Goal: Browse casually

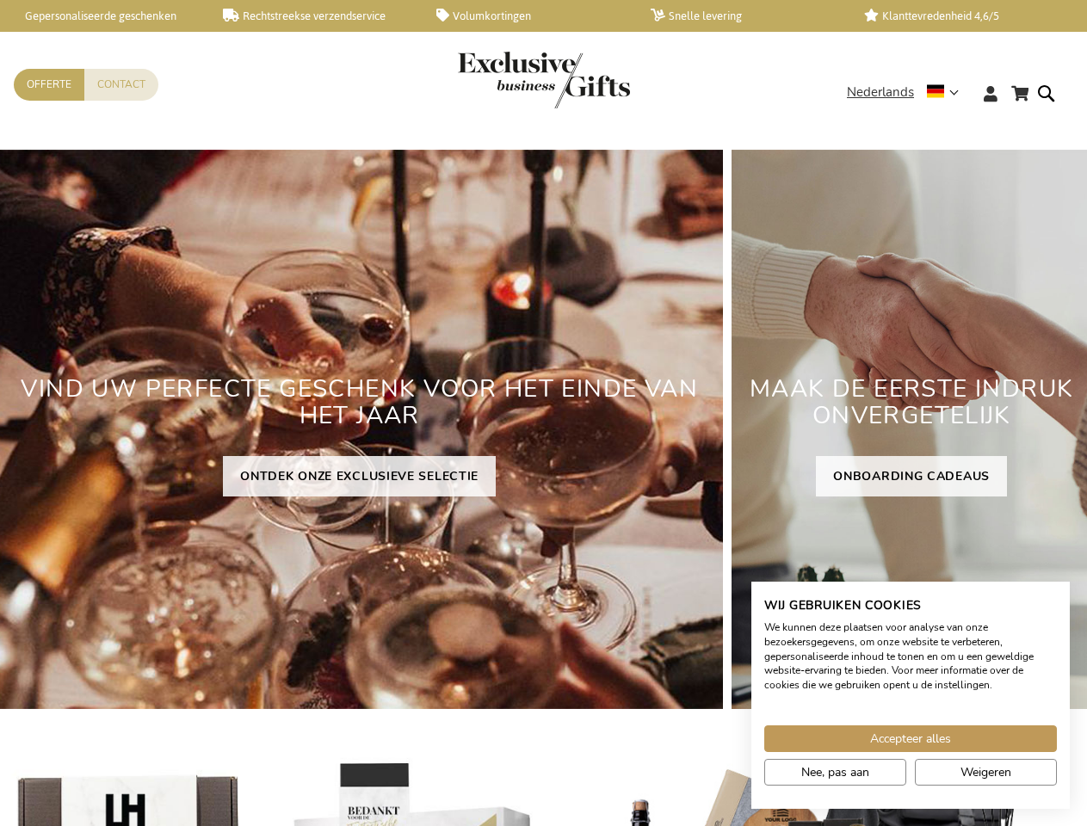
click at [543, 413] on h2 "VIND UW PERFECTE GESCHENK VOOR HET EINDE VAN HET JAAR" at bounding box center [359, 402] width 727 height 81
click at [908, 92] on span "Nederlands" at bounding box center [880, 93] width 67 height 20
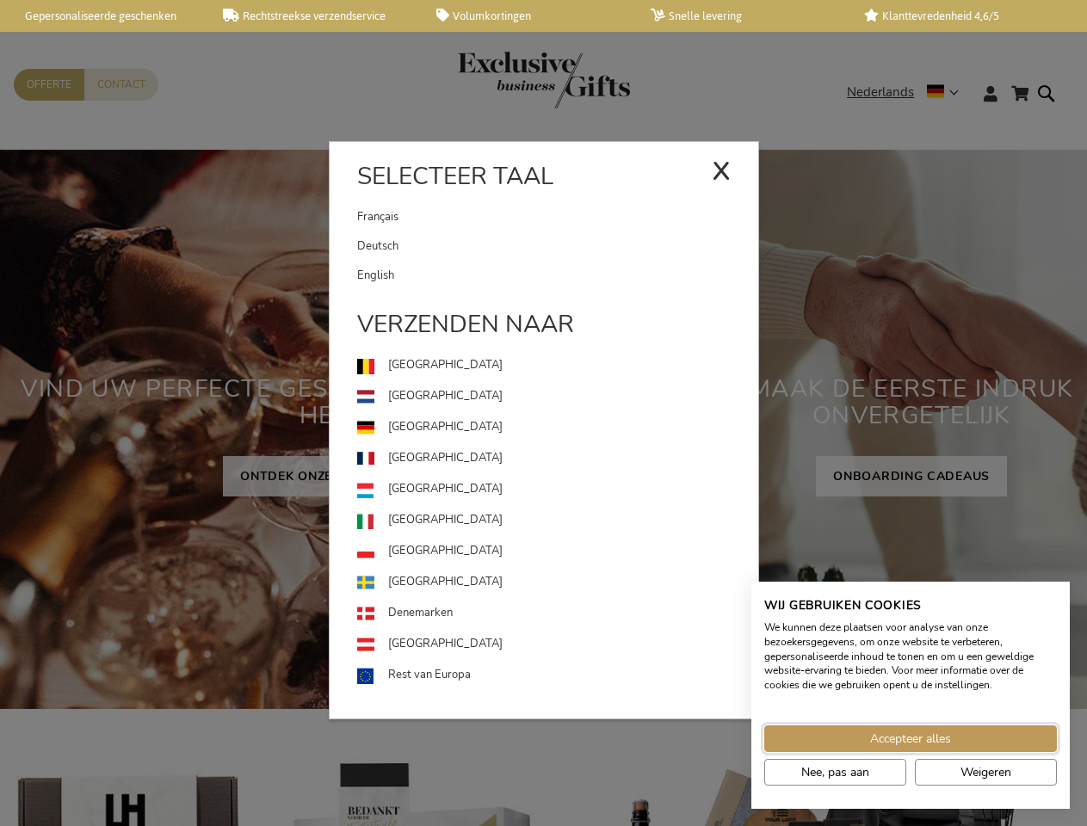
click at [911, 738] on span "Accepteer alles" at bounding box center [910, 739] width 81 height 18
